Goal: Transaction & Acquisition: Purchase product/service

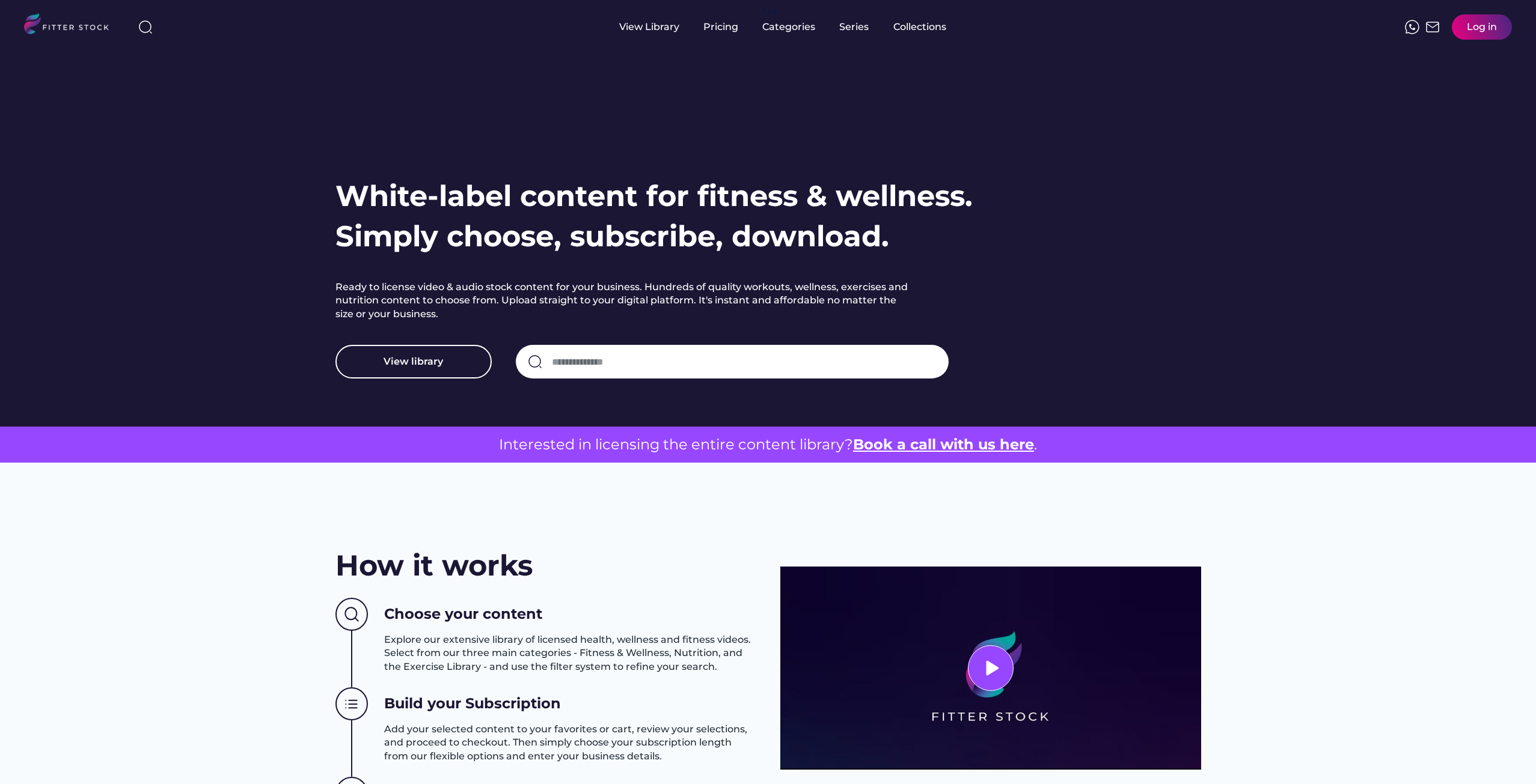
click at [1468, 27] on div "Log in" at bounding box center [1482, 27] width 30 height 13
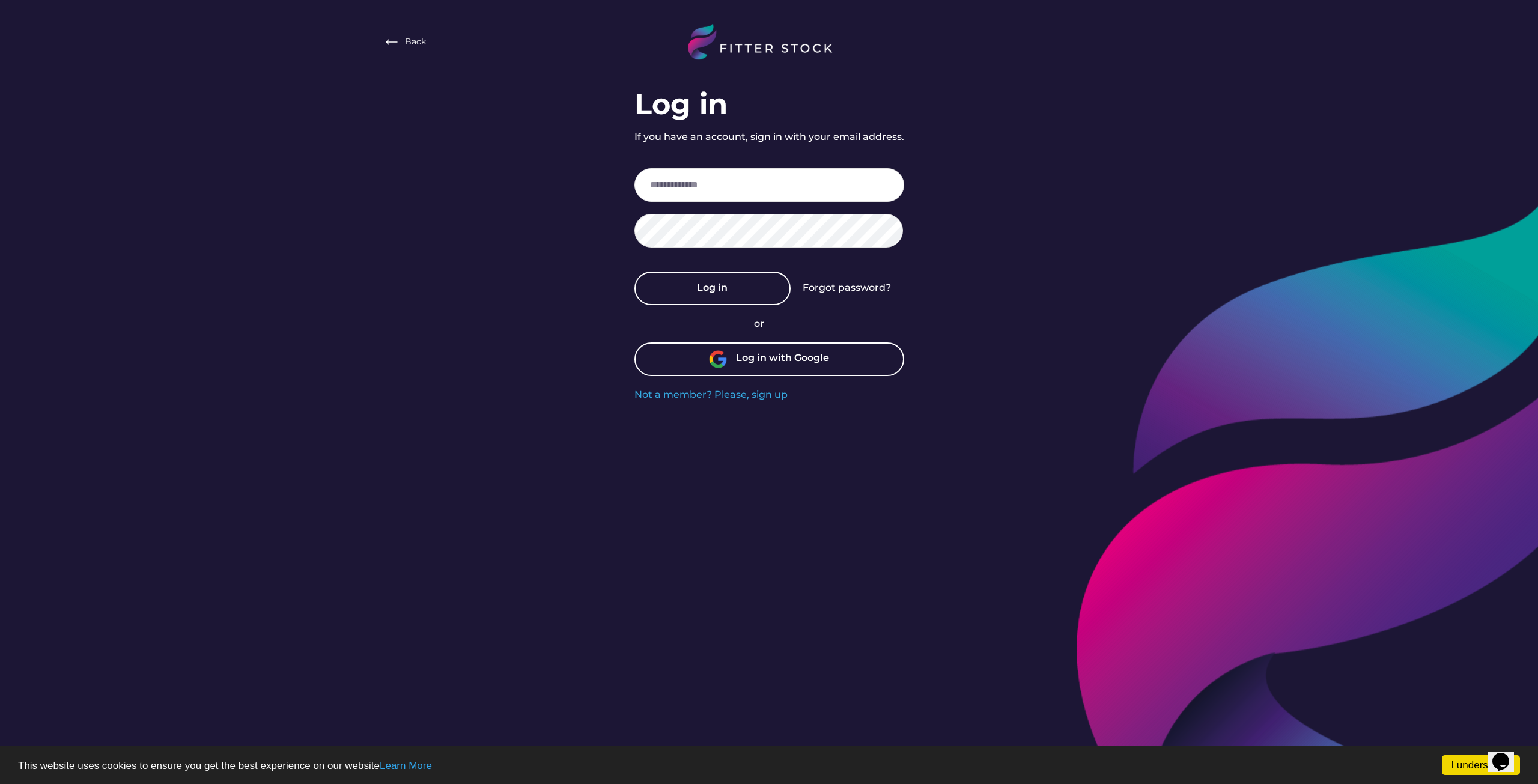
click at [755, 358] on div "Log in with Google" at bounding box center [782, 359] width 93 height 16
click at [840, 183] on input "email" at bounding box center [769, 185] width 269 height 34
type input "**********"
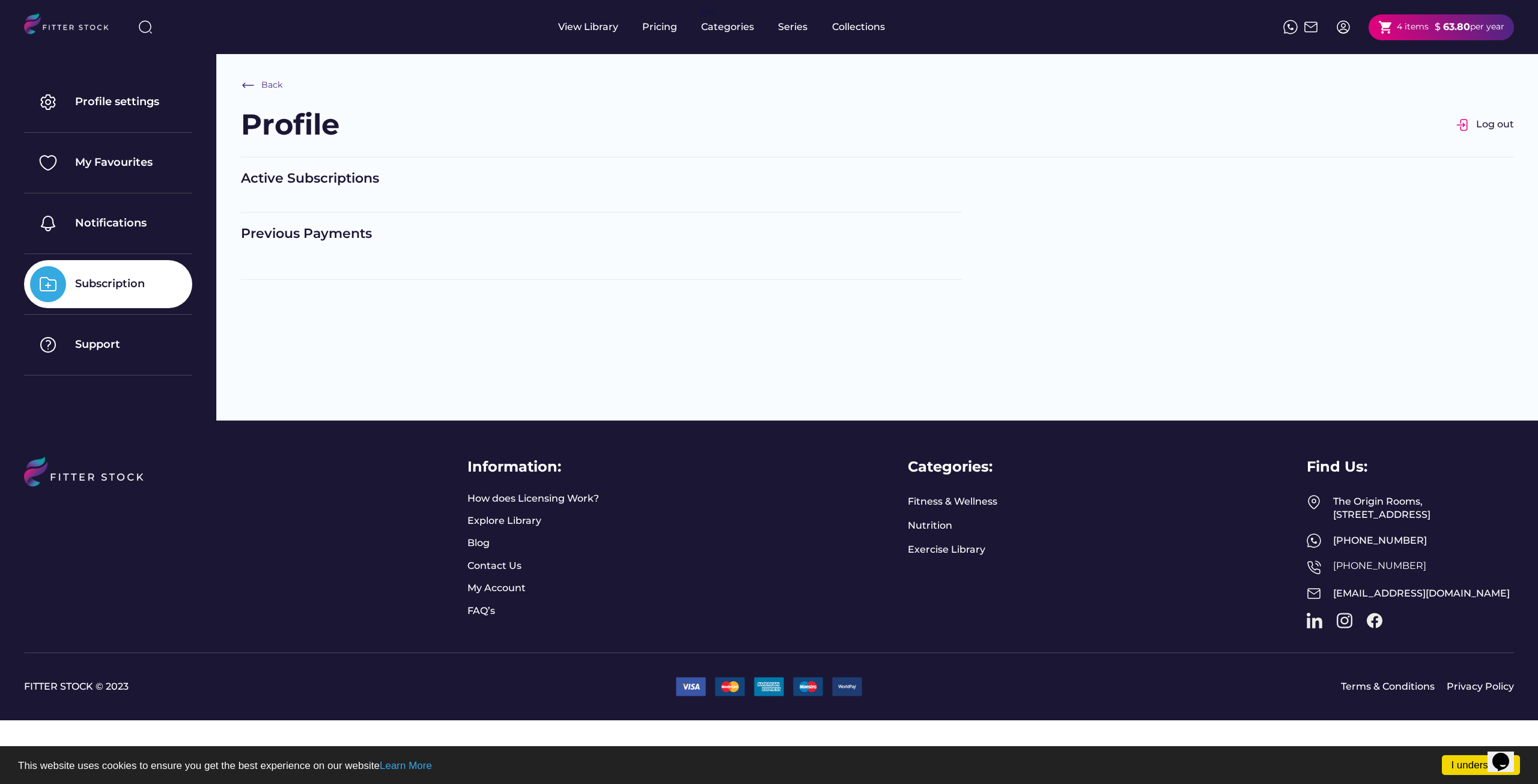
click at [89, 33] on img at bounding box center [72, 25] width 95 height 25
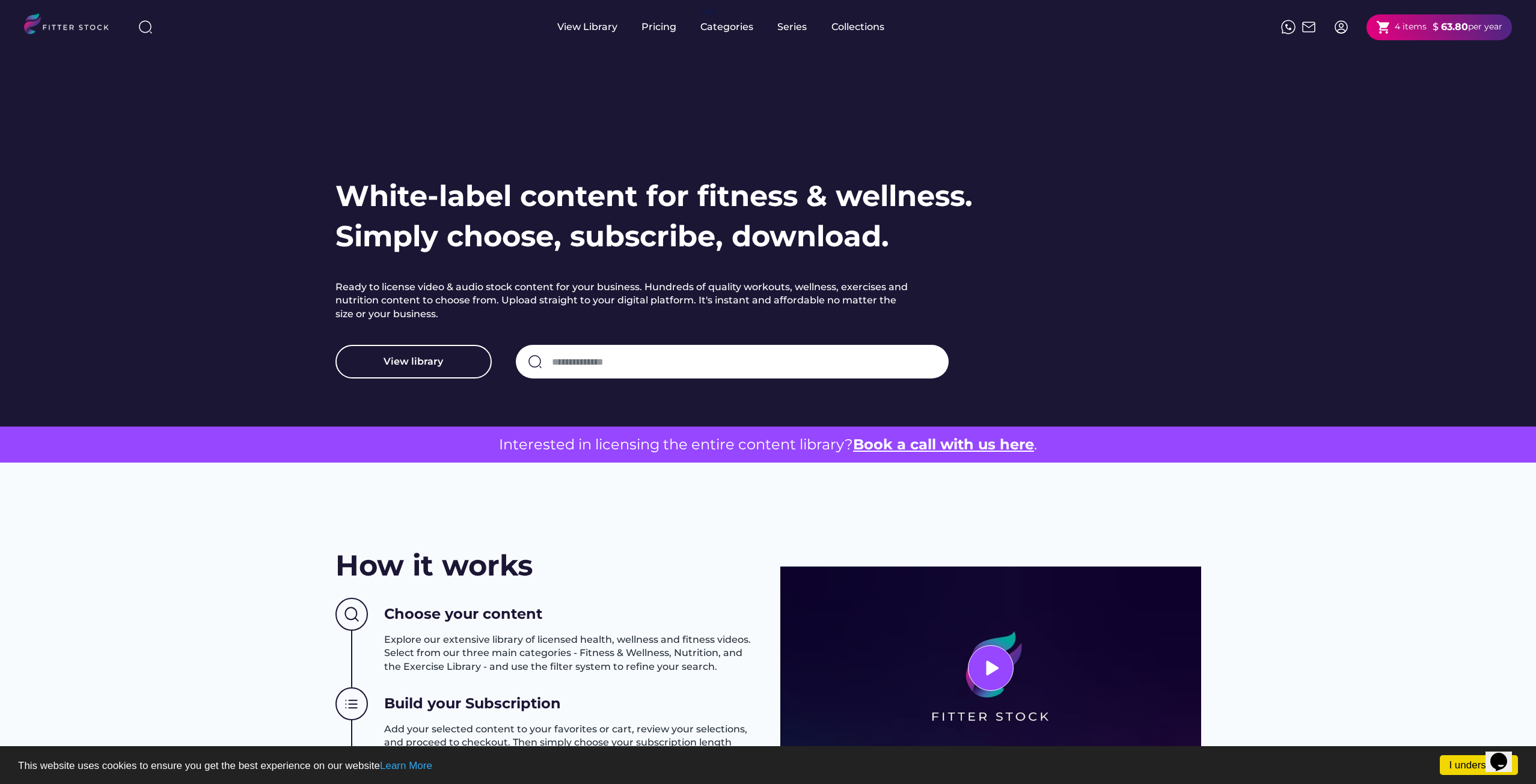
click at [1441, 27] on strong "63.80" at bounding box center [1454, 26] width 27 height 11
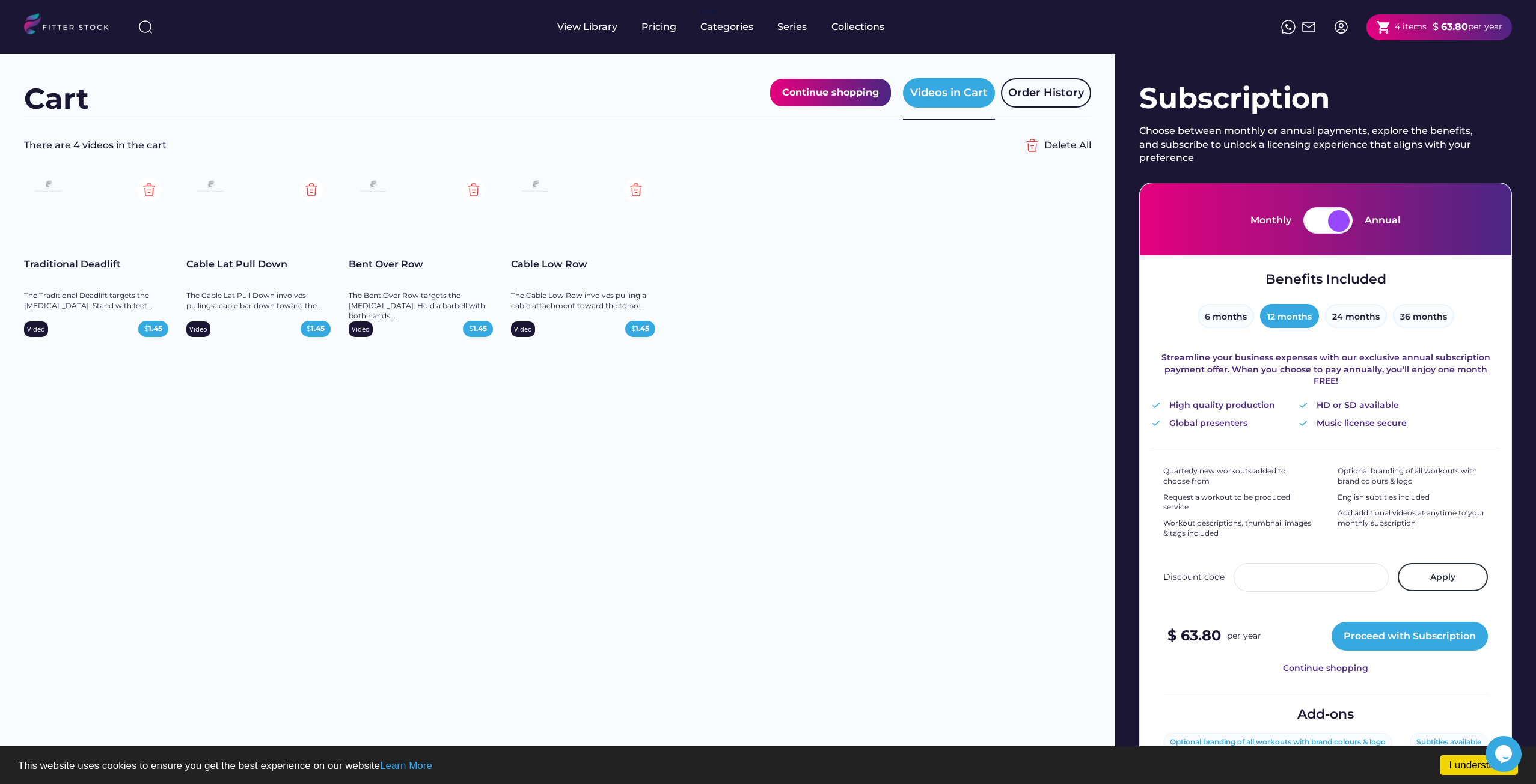
click at [802, 401] on div "Cart Continue shopping Videos in Cart Order History There are 4 videos in the c…" at bounding box center [557, 452] width 1115 height 794
click at [1225, 312] on button "6 months" at bounding box center [1225, 316] width 56 height 24
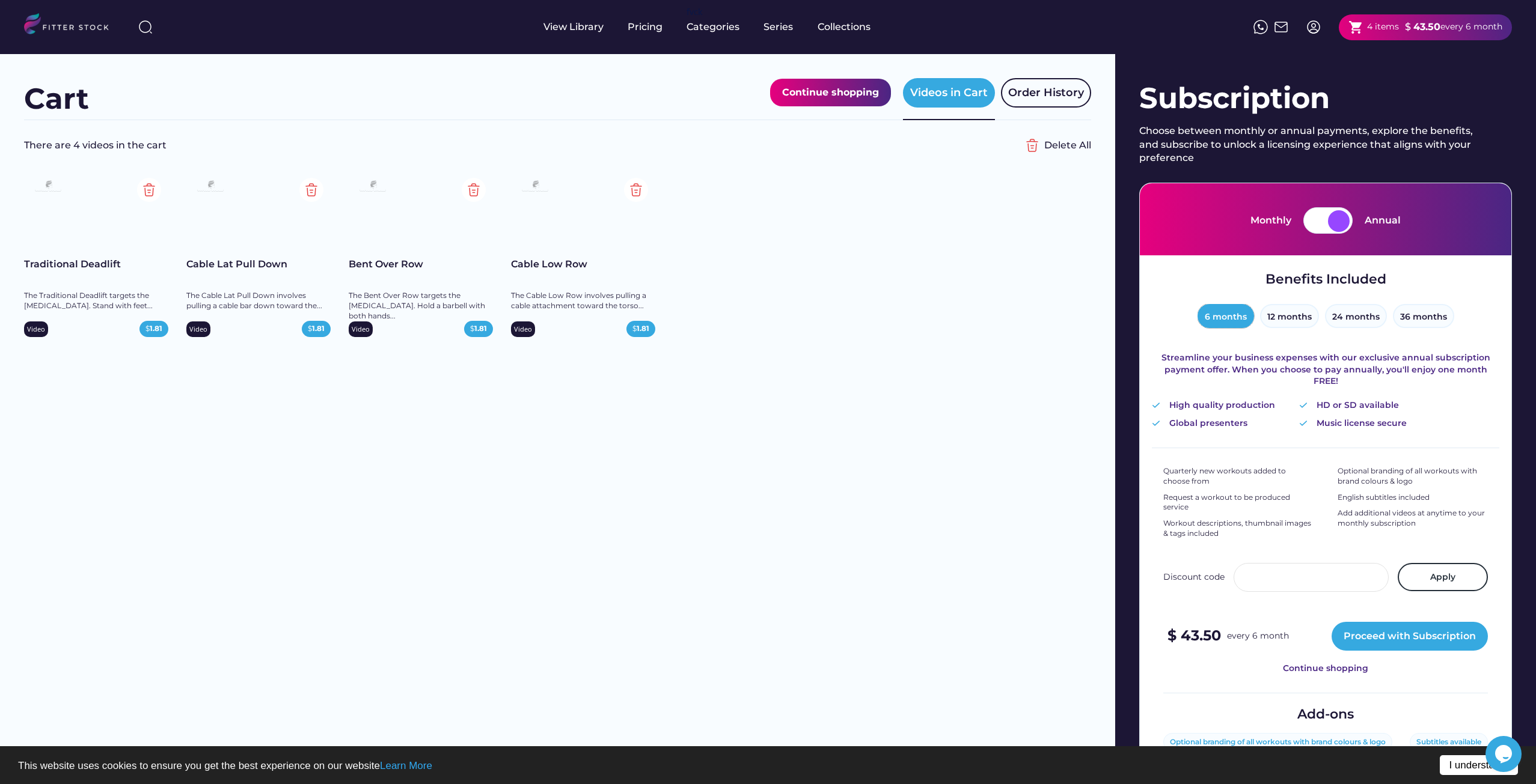
click at [1466, 763] on link "I understand!" at bounding box center [1479, 765] width 78 height 20
